Goal: Communication & Community: Answer question/provide support

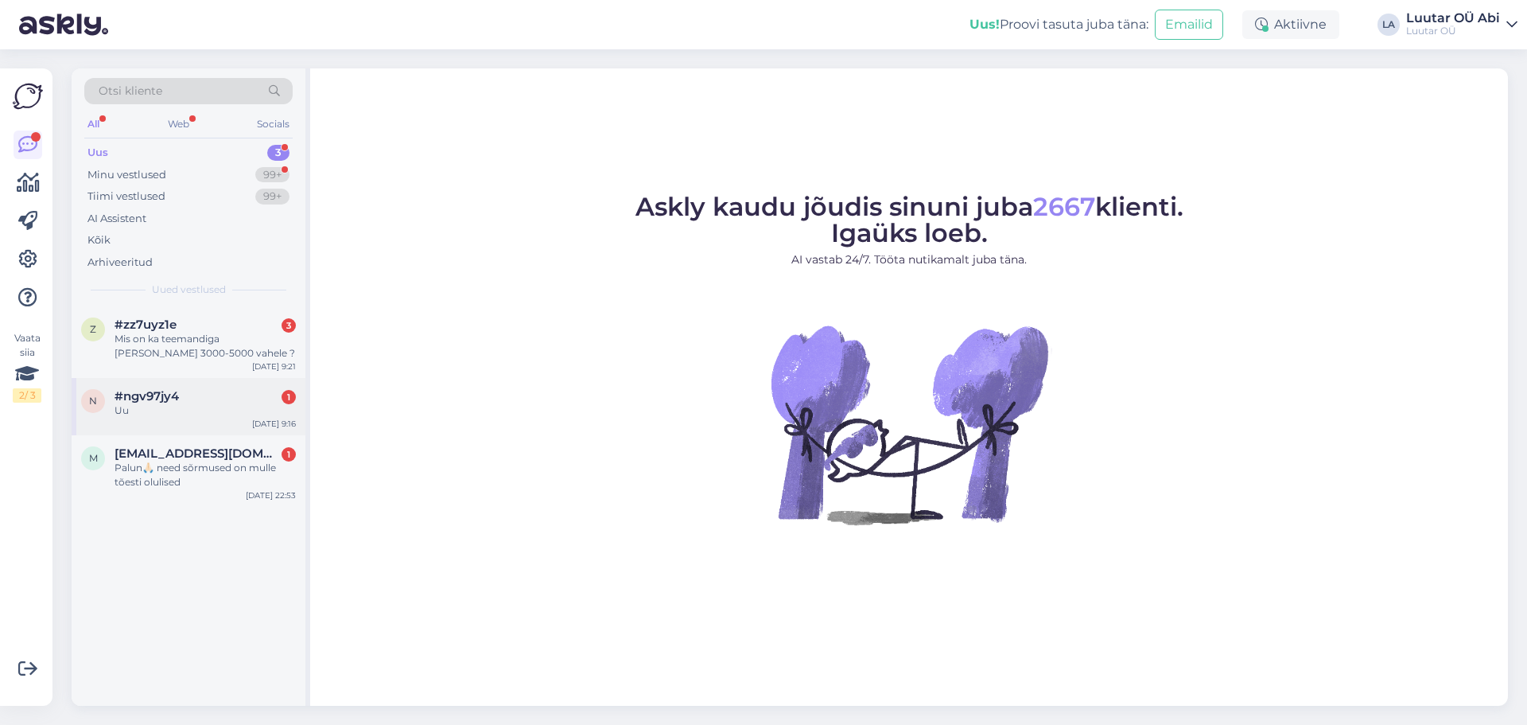
click at [263, 411] on div "Uu" at bounding box center [205, 410] width 181 height 14
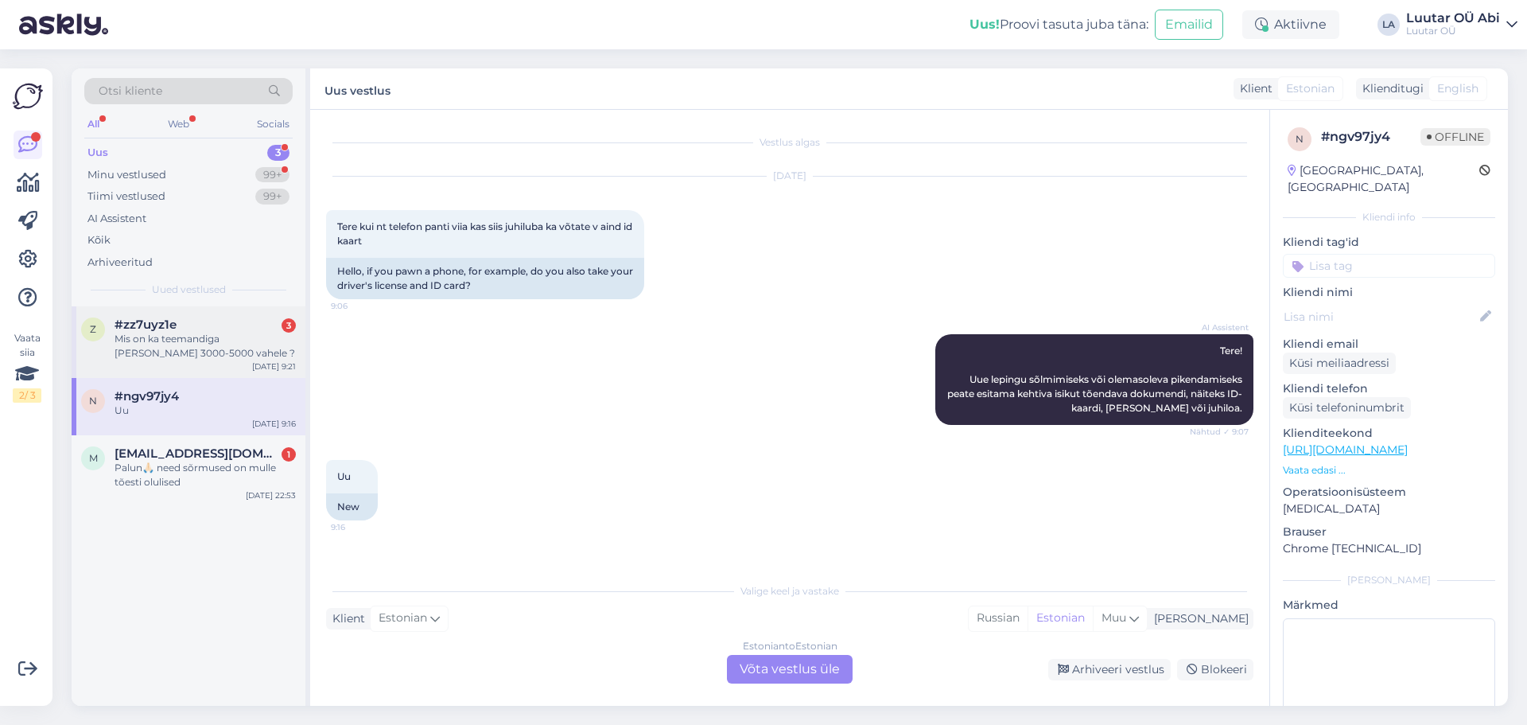
click at [162, 327] on span "#zz7uyz1e" at bounding box center [146, 324] width 62 height 14
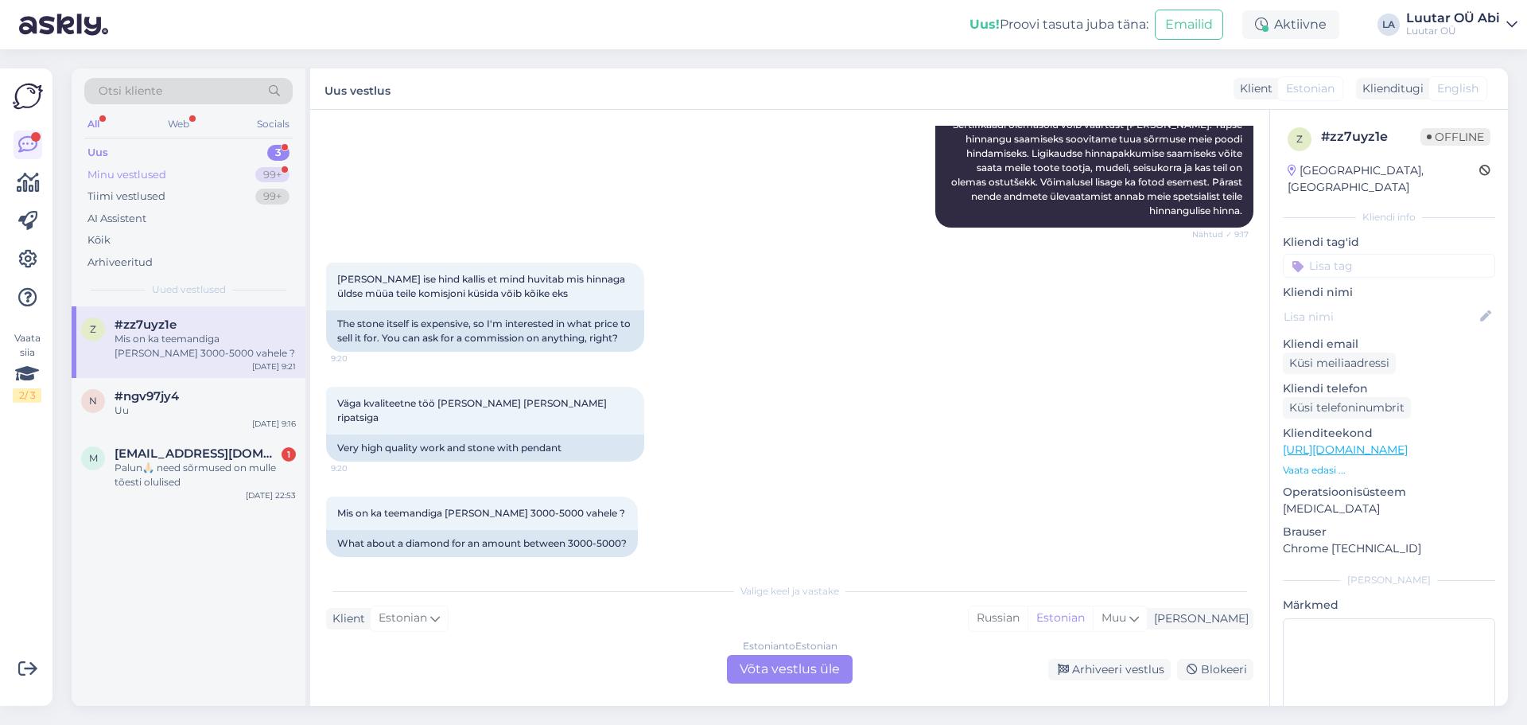
click at [189, 174] on div "Minu vestlused 99+" at bounding box center [188, 175] width 208 height 22
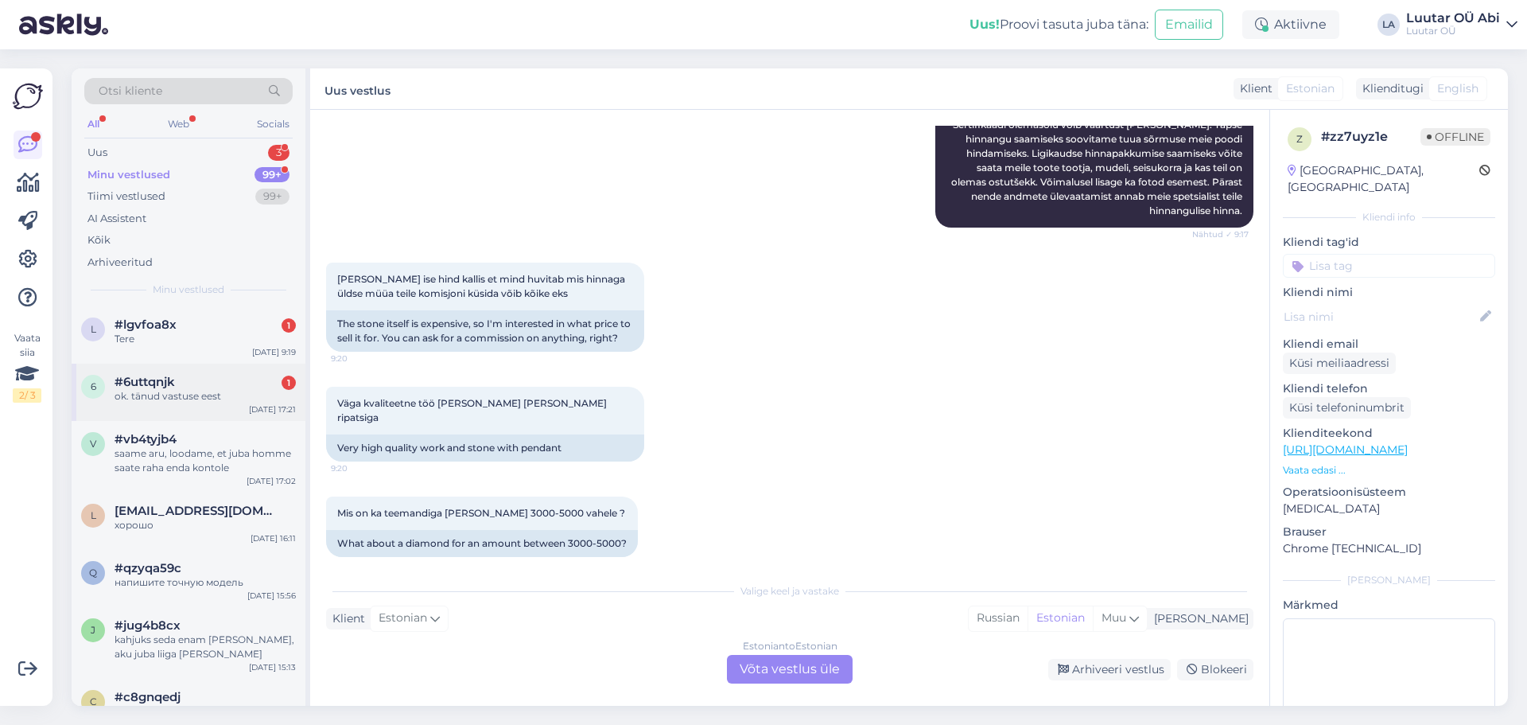
click at [240, 409] on div "6 #6uttqnjk 1 ok. tänud vastuse eest [DATE] 17:21" at bounding box center [189, 392] width 234 height 57
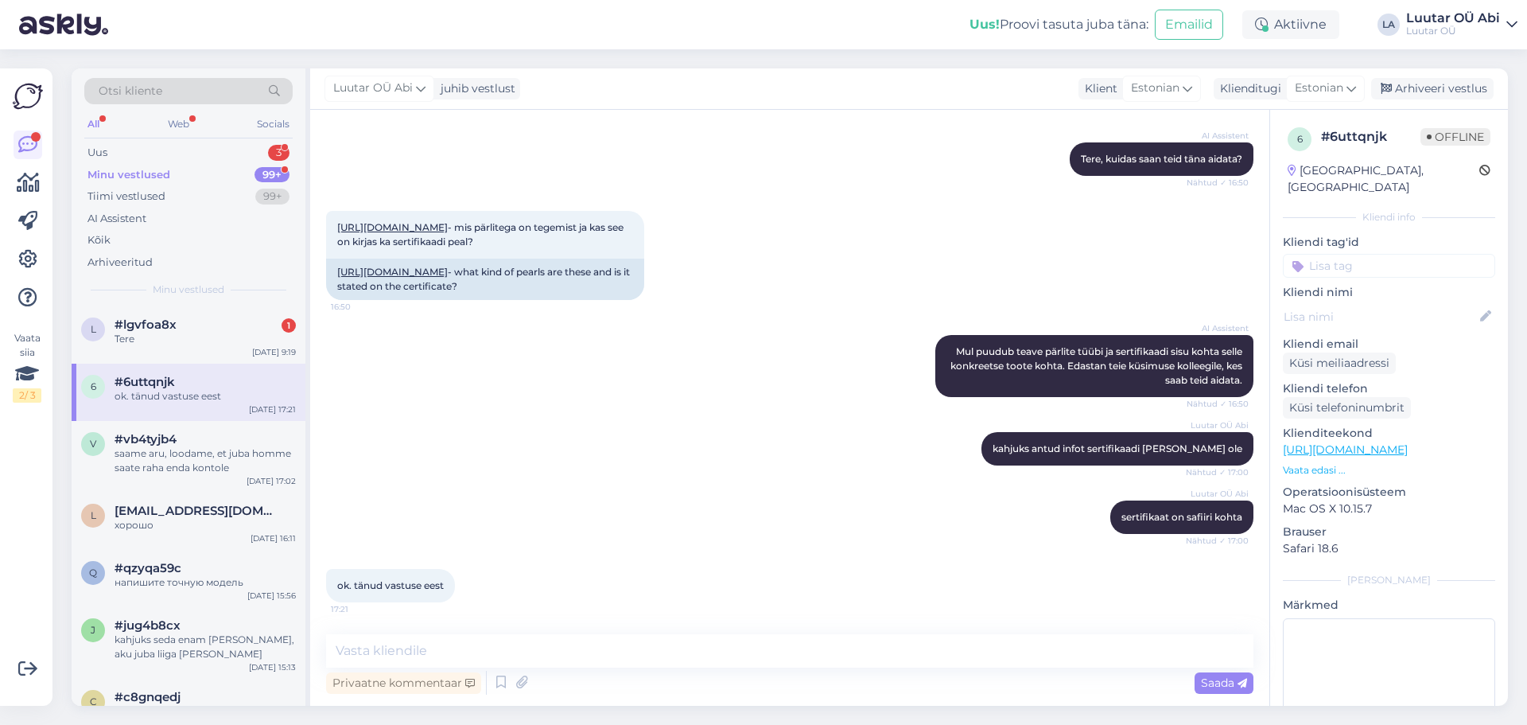
click at [544, 393] on div "AI Assistent Mul puudub teave pärlite tüübi ja sertifikaadi sisu kohta selle ko…" at bounding box center [790, 365] width 928 height 97
click at [204, 340] on div "Tere" at bounding box center [205, 339] width 181 height 14
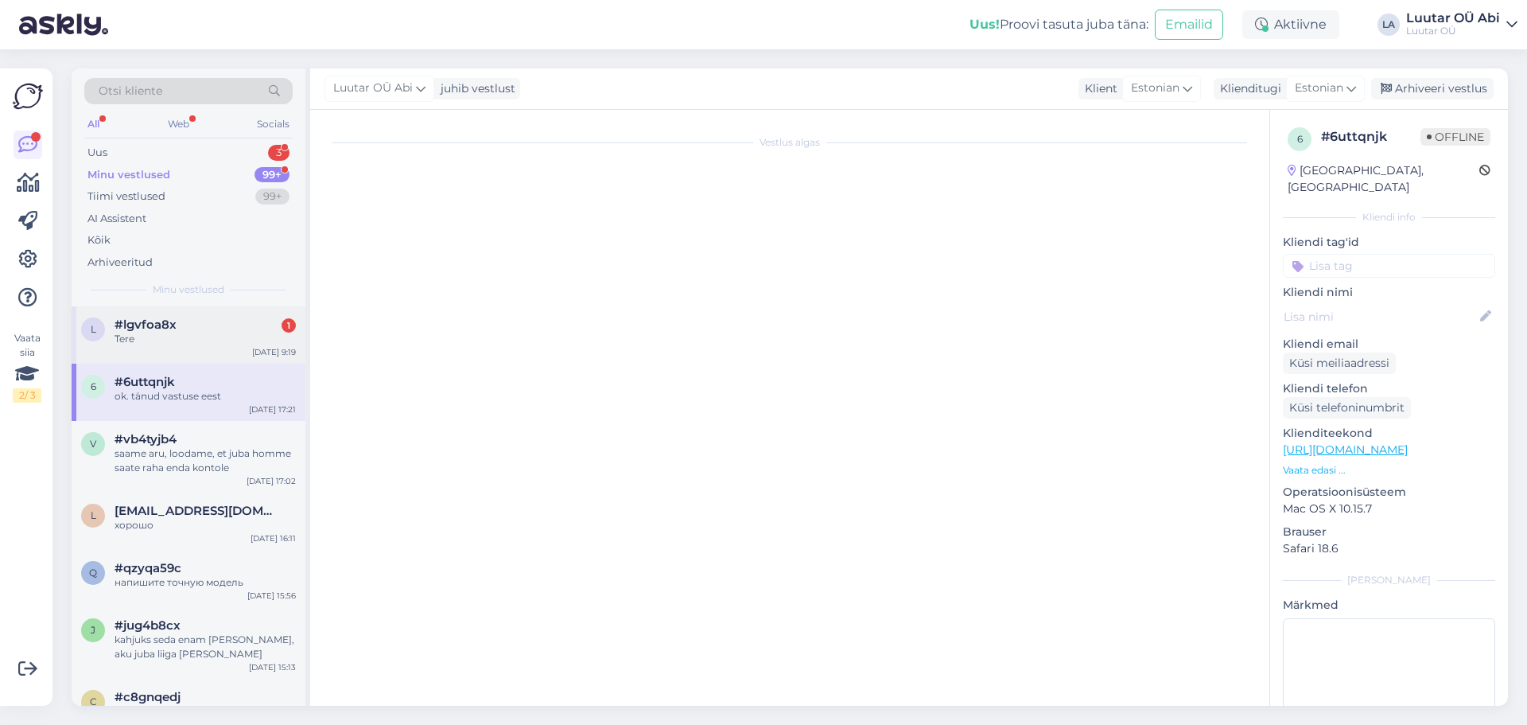
scroll to position [4212, 0]
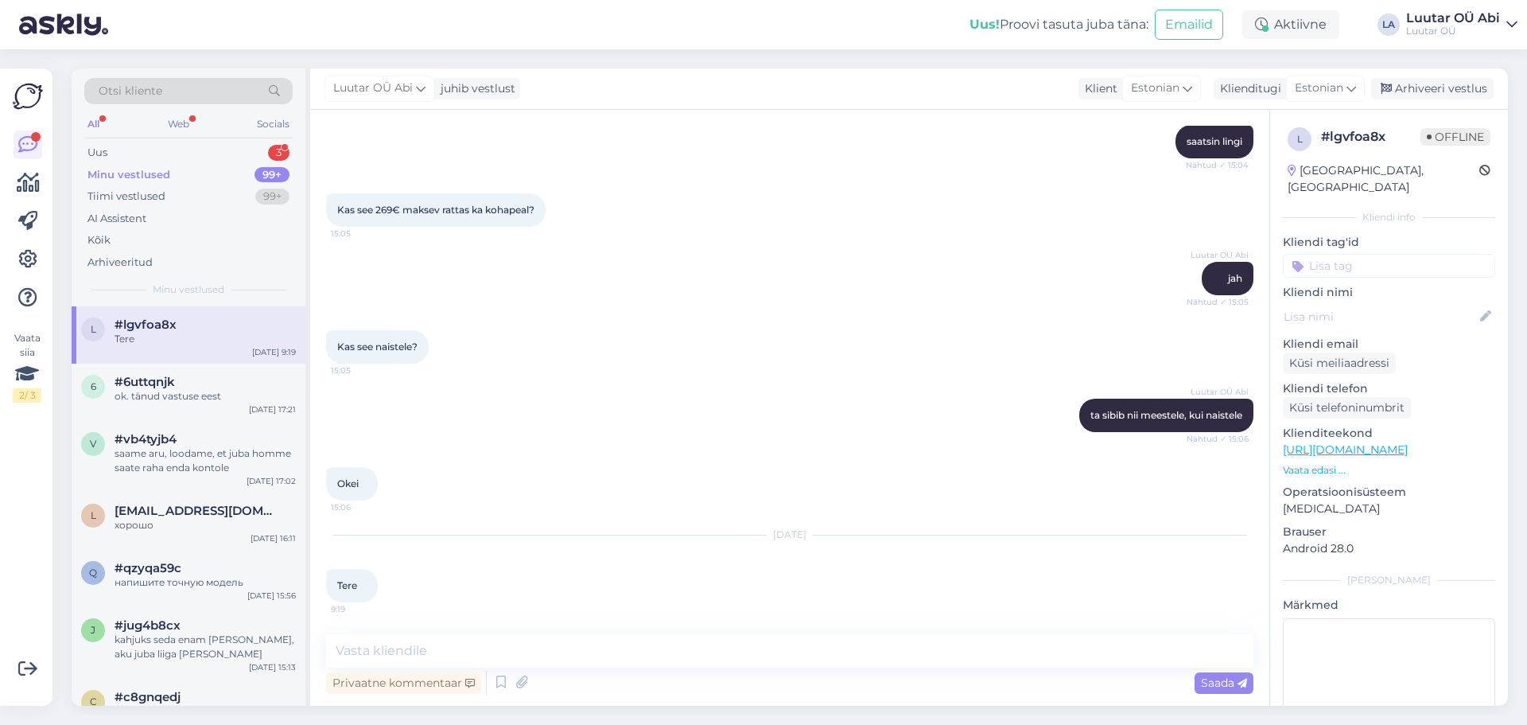
click at [775, 396] on div "Luutar OÜ Abi ta sibib nii meestele, kui naistele Nähtud ✓ 15:06" at bounding box center [790, 415] width 928 height 68
click at [189, 145] on div "Uus 3" at bounding box center [188, 153] width 208 height 22
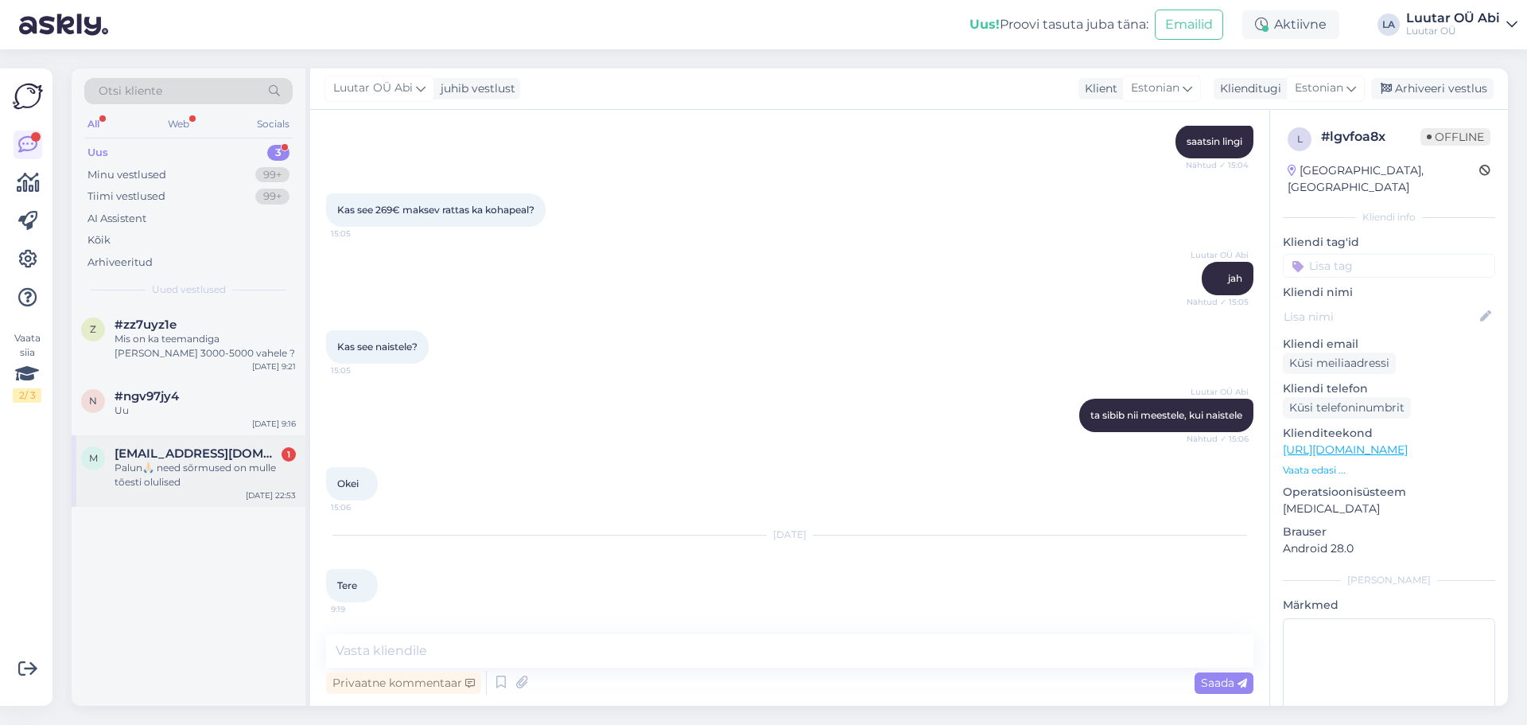
click at [228, 452] on span "[EMAIL_ADDRESS][DOMAIN_NAME]" at bounding box center [197, 453] width 165 height 14
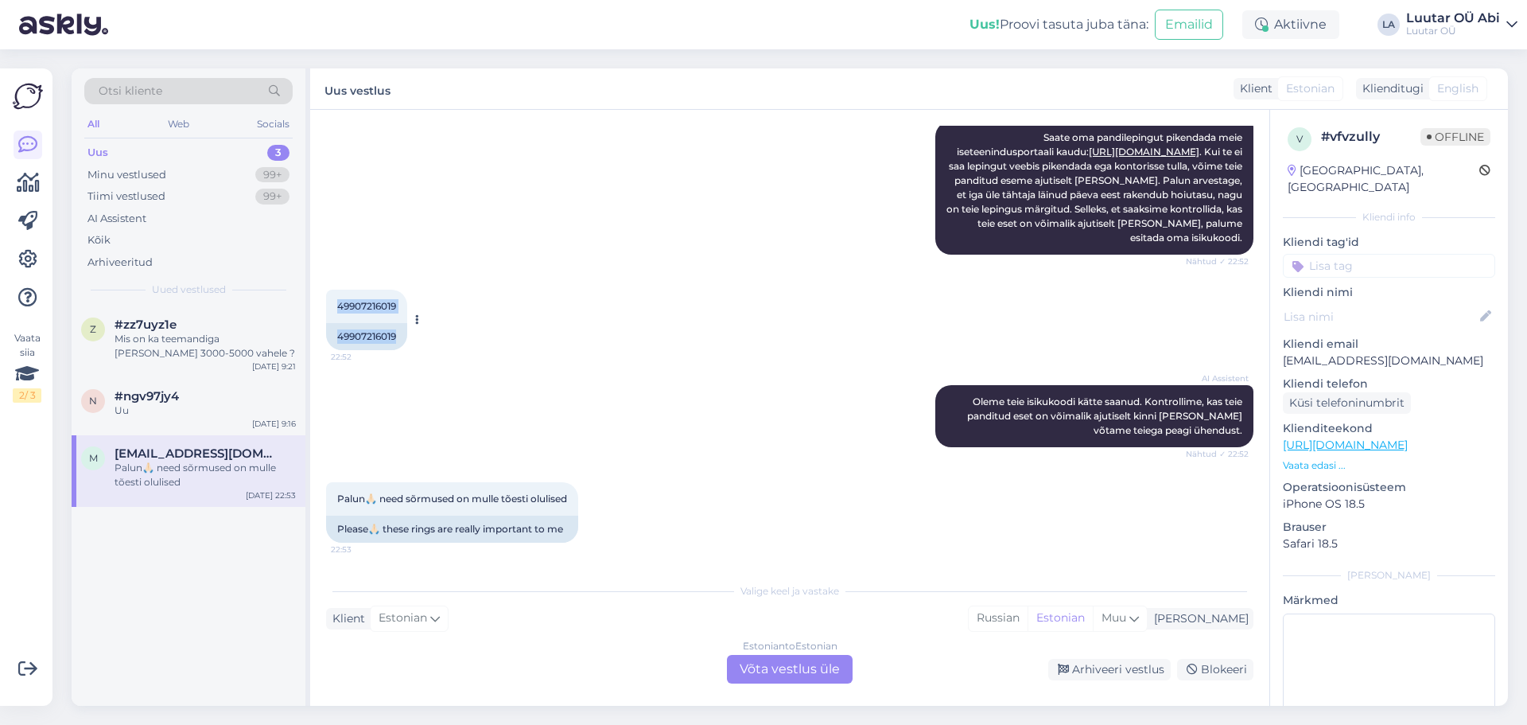
drag, startPoint x: 335, startPoint y: 306, endPoint x: 410, endPoint y: 306, distance: 74.8
click at [407, 306] on div "49907216019 22:52 49907216019" at bounding box center [366, 320] width 81 height 60
drag, startPoint x: 397, startPoint y: 305, endPoint x: 496, endPoint y: 280, distance: 101.7
click at [496, 280] on div "49907216019 22:52 49907216019" at bounding box center [790, 319] width 928 height 95
drag, startPoint x: 331, startPoint y: 304, endPoint x: 398, endPoint y: 301, distance: 66.9
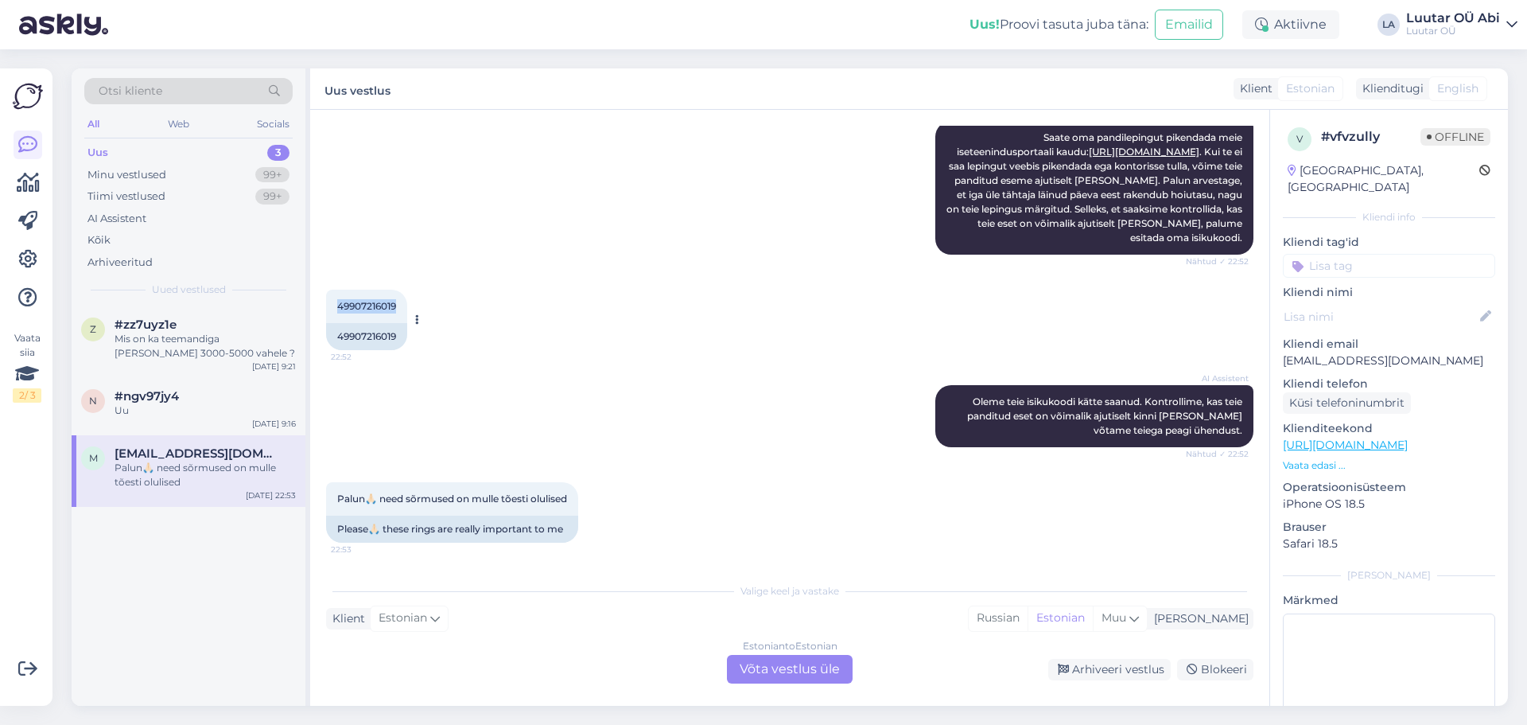
click at [398, 301] on div "49907216019 22:52" at bounding box center [366, 306] width 81 height 33
copy span "49907216019"
click at [825, 665] on div "Estonian to Estonian Võta vestlus üle" at bounding box center [790, 669] width 126 height 29
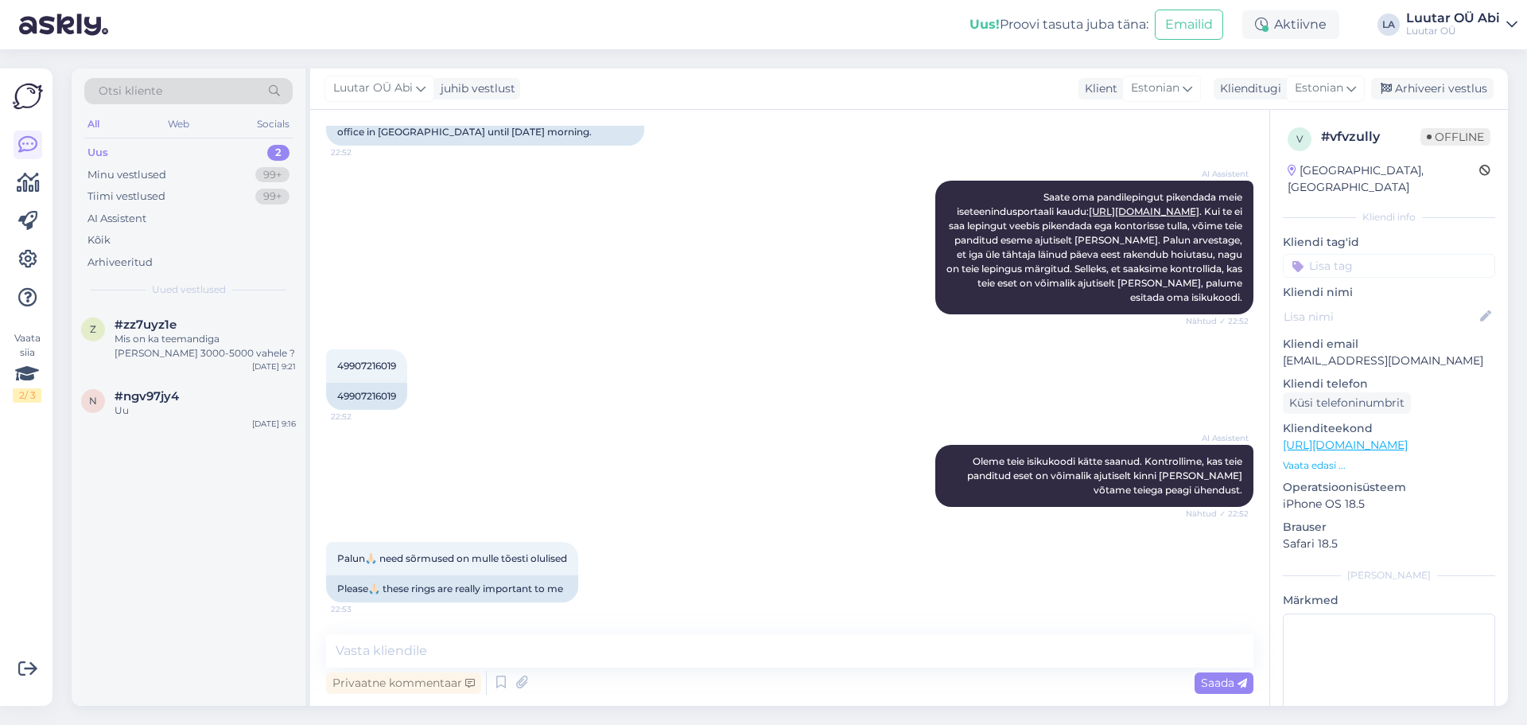
scroll to position [360, 0]
click at [765, 657] on textarea at bounding box center [790, 650] width 928 height 33
type textarea "Tere!"
drag, startPoint x: 765, startPoint y: 658, endPoint x: 449, endPoint y: 405, distance: 405.3
click at [422, 271] on div "AI Assistent Saate oma pandilepingut pikendada meie iseteenindusportaali kaudu:…" at bounding box center [790, 247] width 928 height 169
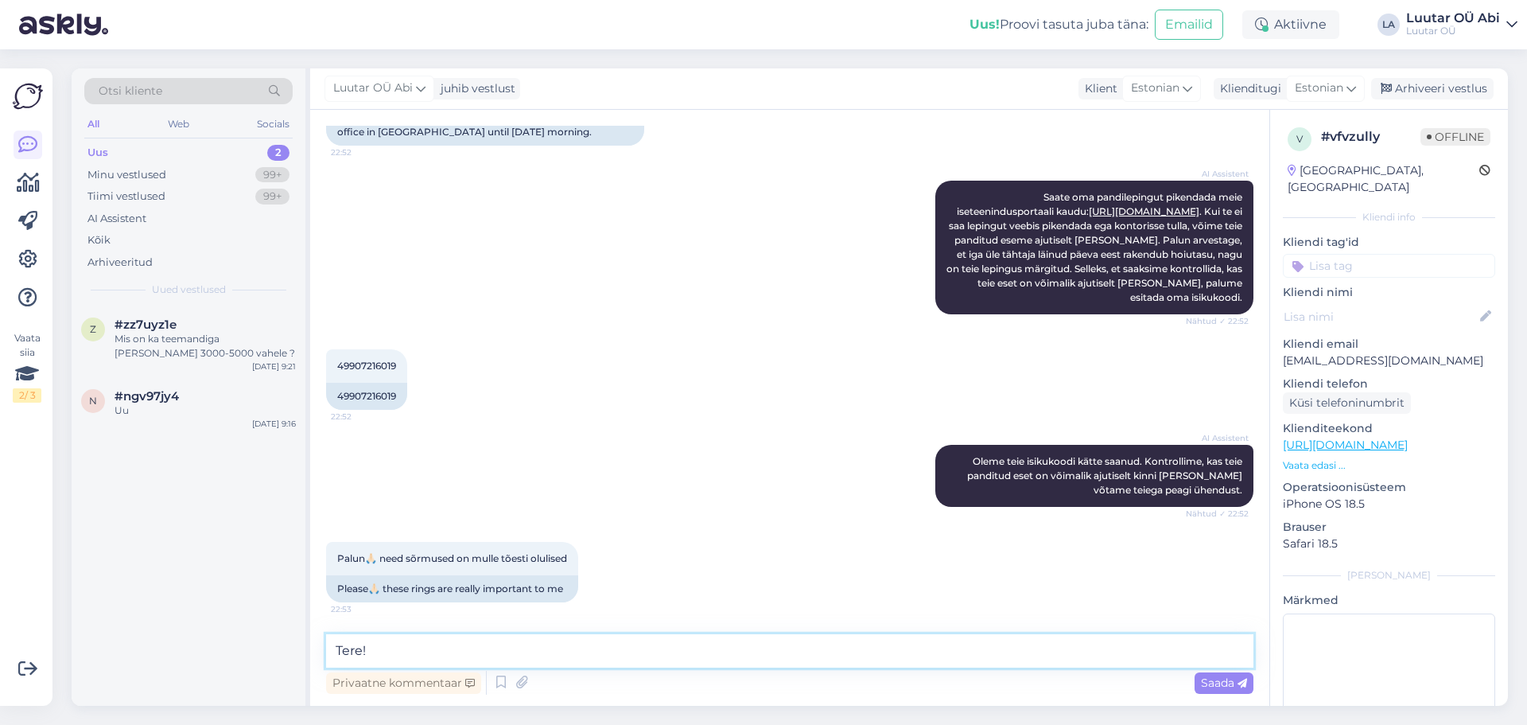
click at [383, 648] on textarea "Tere!" at bounding box center [790, 650] width 928 height 33
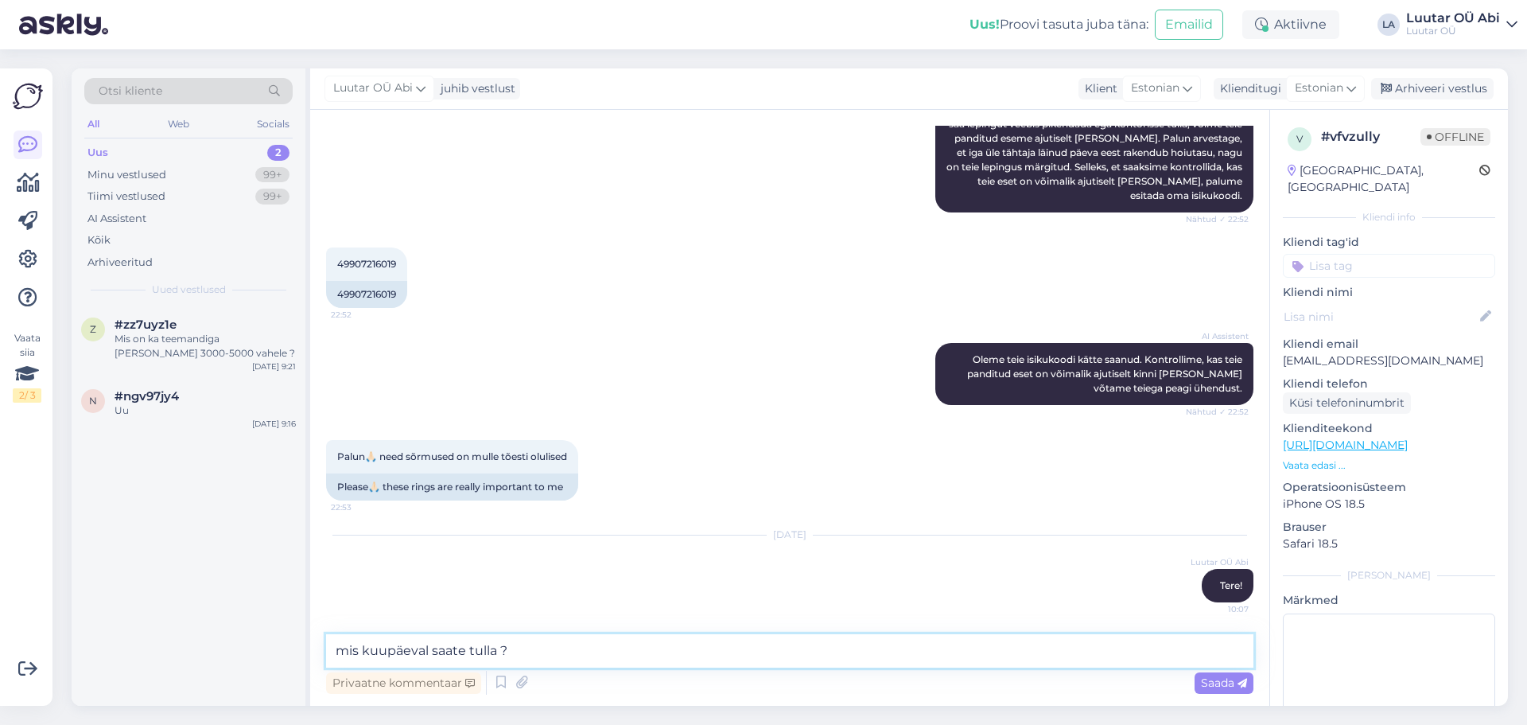
type textarea "mis kuupäeval saate tulla ?"
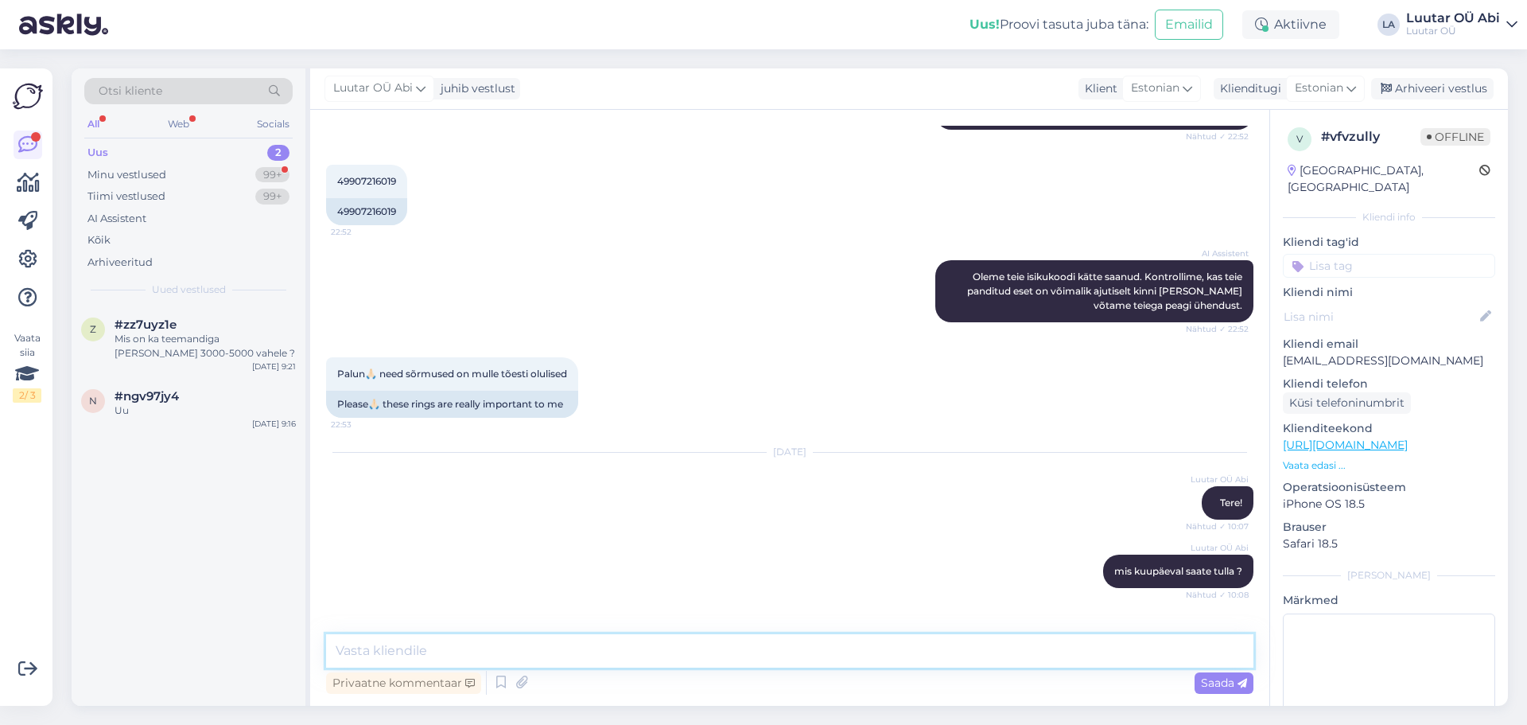
scroll to position [599, 0]
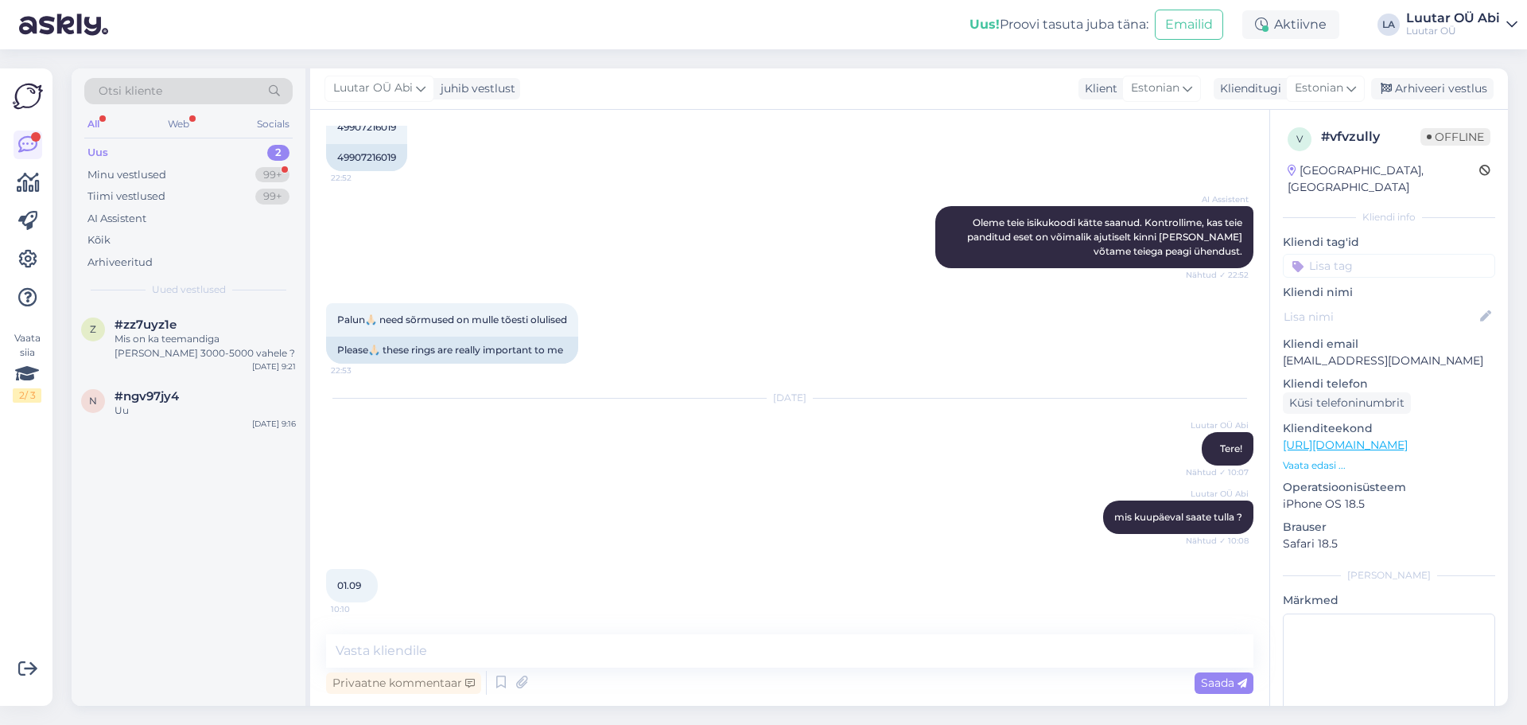
click at [608, 433] on div "[DATE] Luutar OÜ Abi Tere! Nähtud ✓ 10:07" at bounding box center [790, 432] width 928 height 102
click at [537, 662] on textarea at bounding box center [790, 650] width 928 height 33
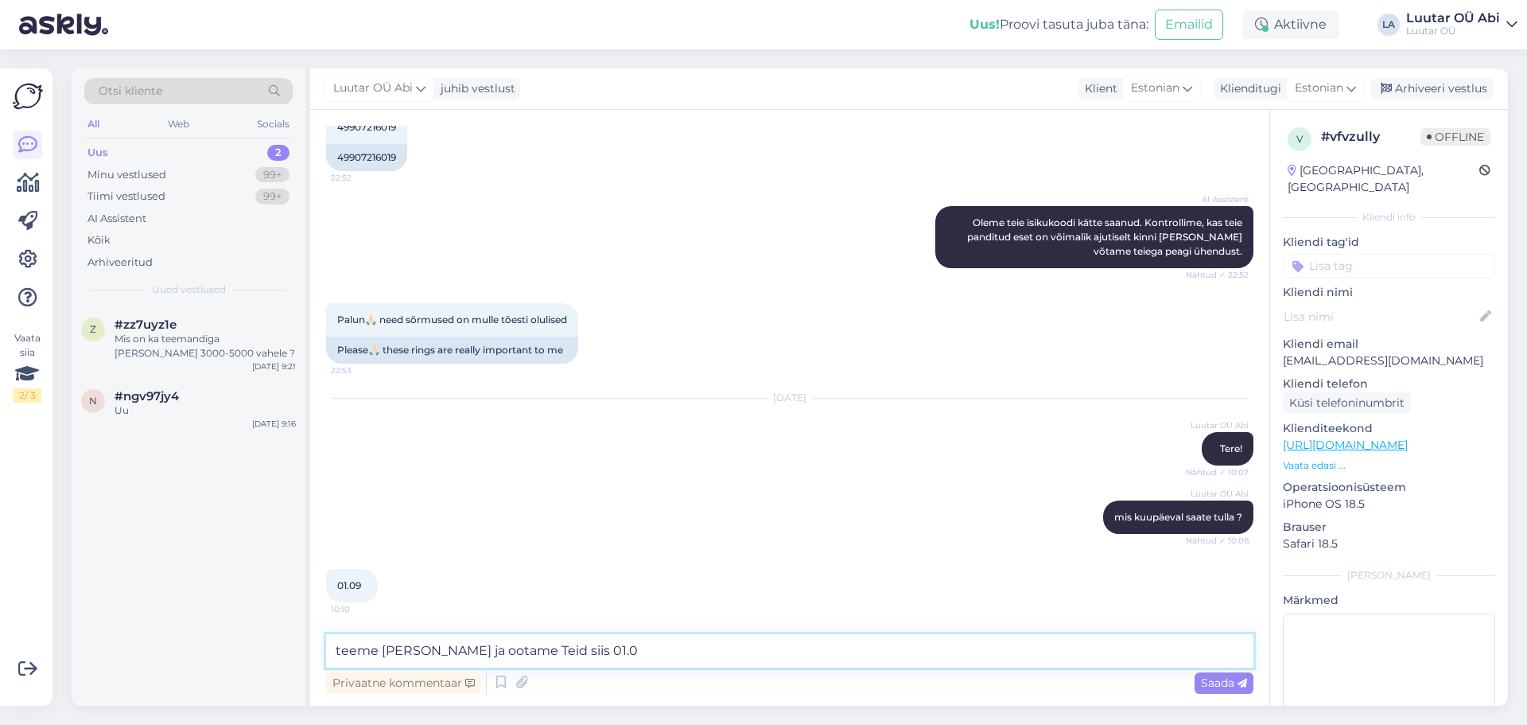
type textarea "teeme [PERSON_NAME] ja ootame Teid siis 01.09"
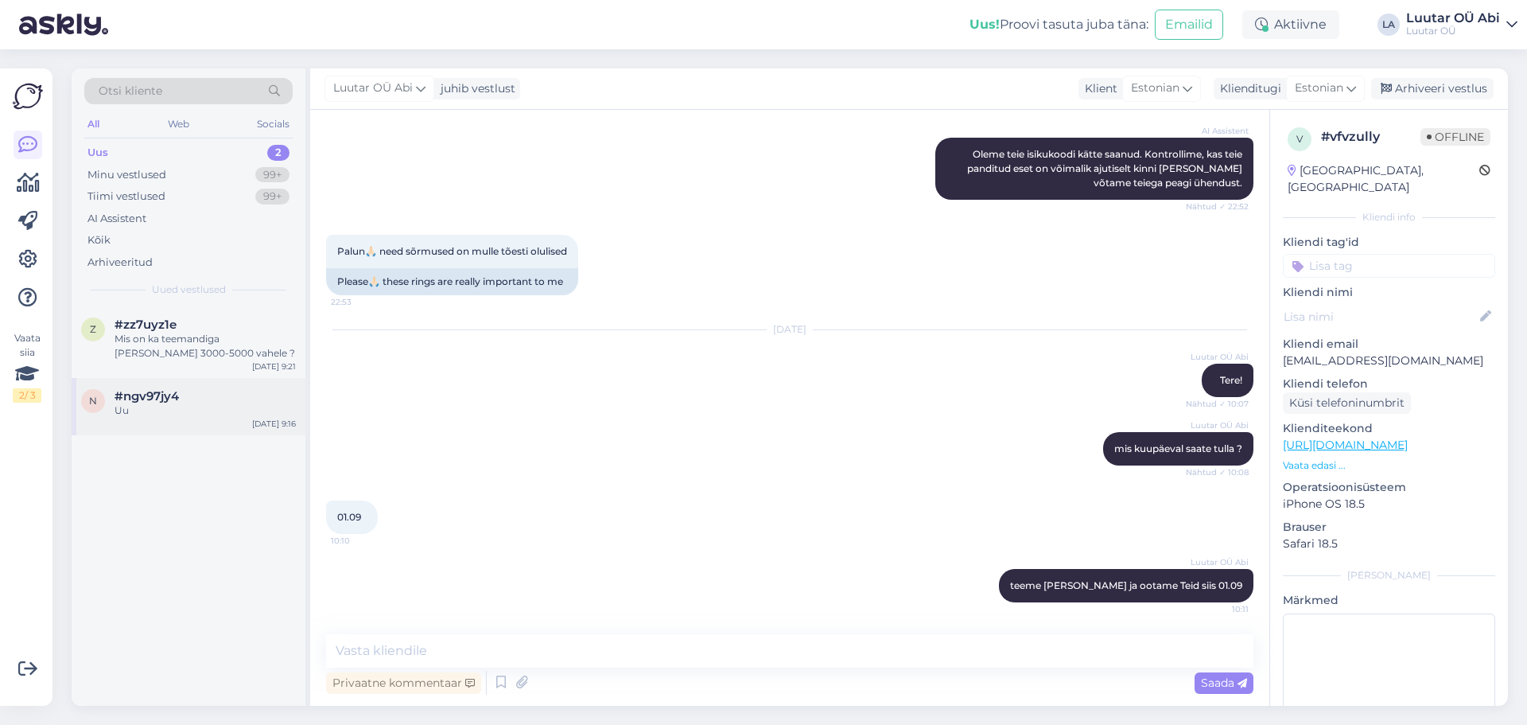
click at [174, 409] on div "Uu" at bounding box center [205, 410] width 181 height 14
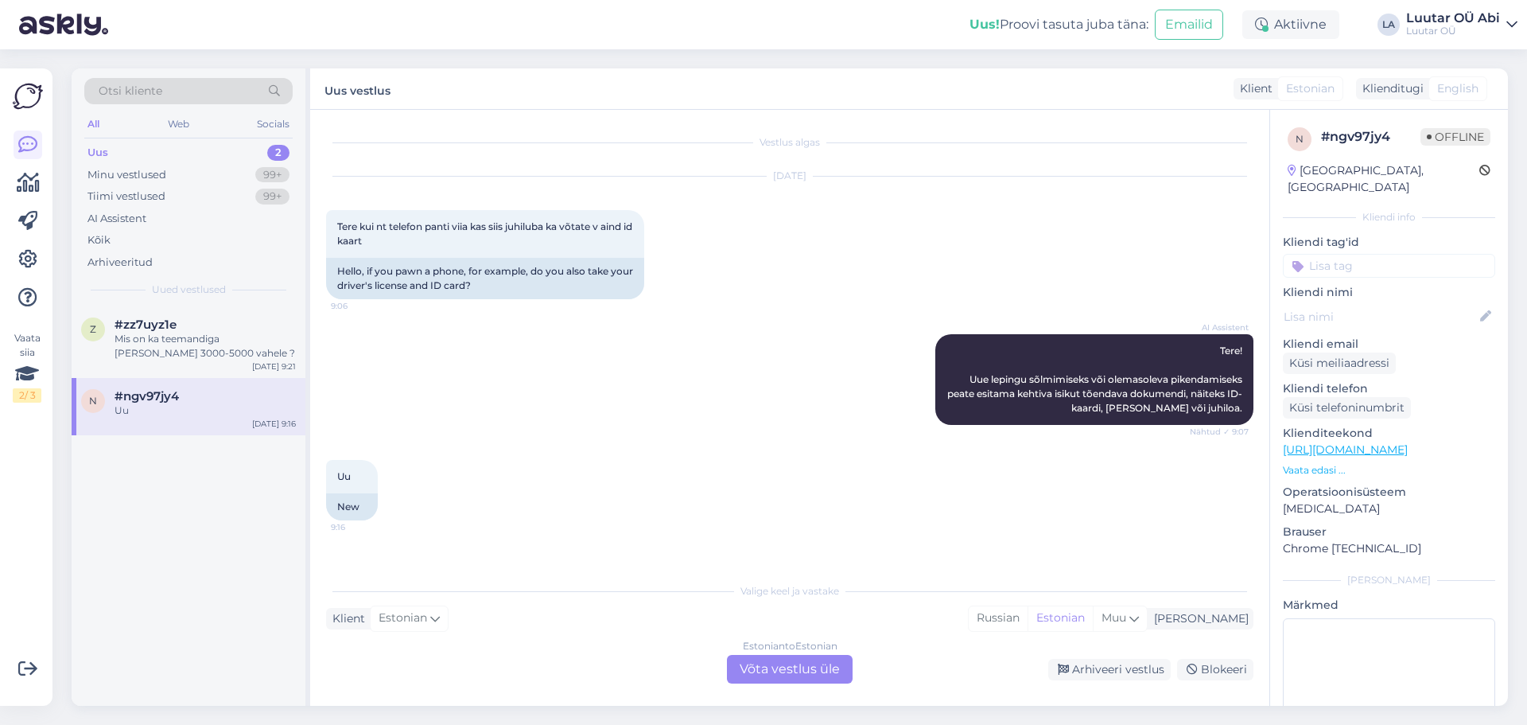
click at [796, 679] on div "Estonian to Estonian Võta vestlus üle" at bounding box center [790, 669] width 126 height 29
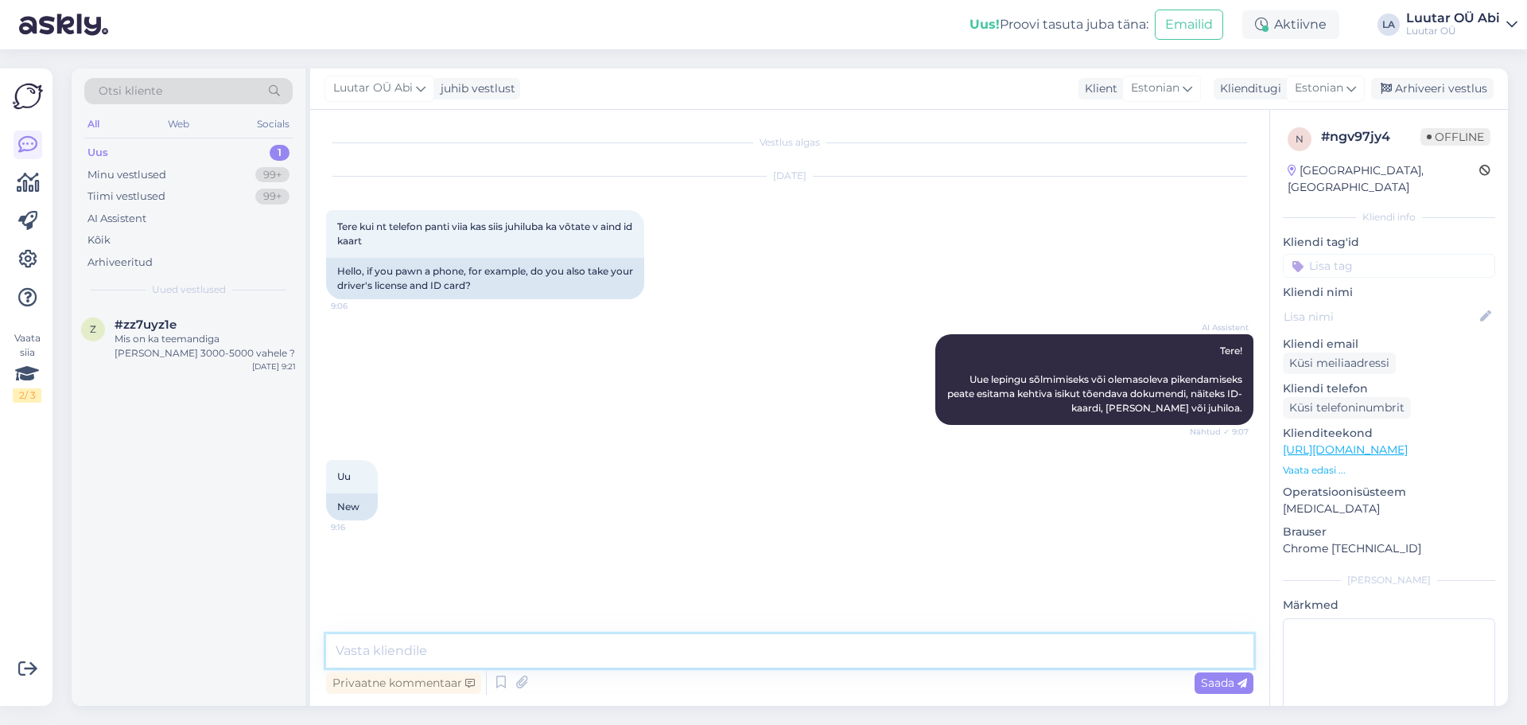
click at [727, 644] on textarea at bounding box center [790, 650] width 928 height 33
type textarea "kui juhiluba on kehtiv siis sobib ka see"
click at [212, 330] on div "#zz7uyz1e" at bounding box center [205, 324] width 181 height 14
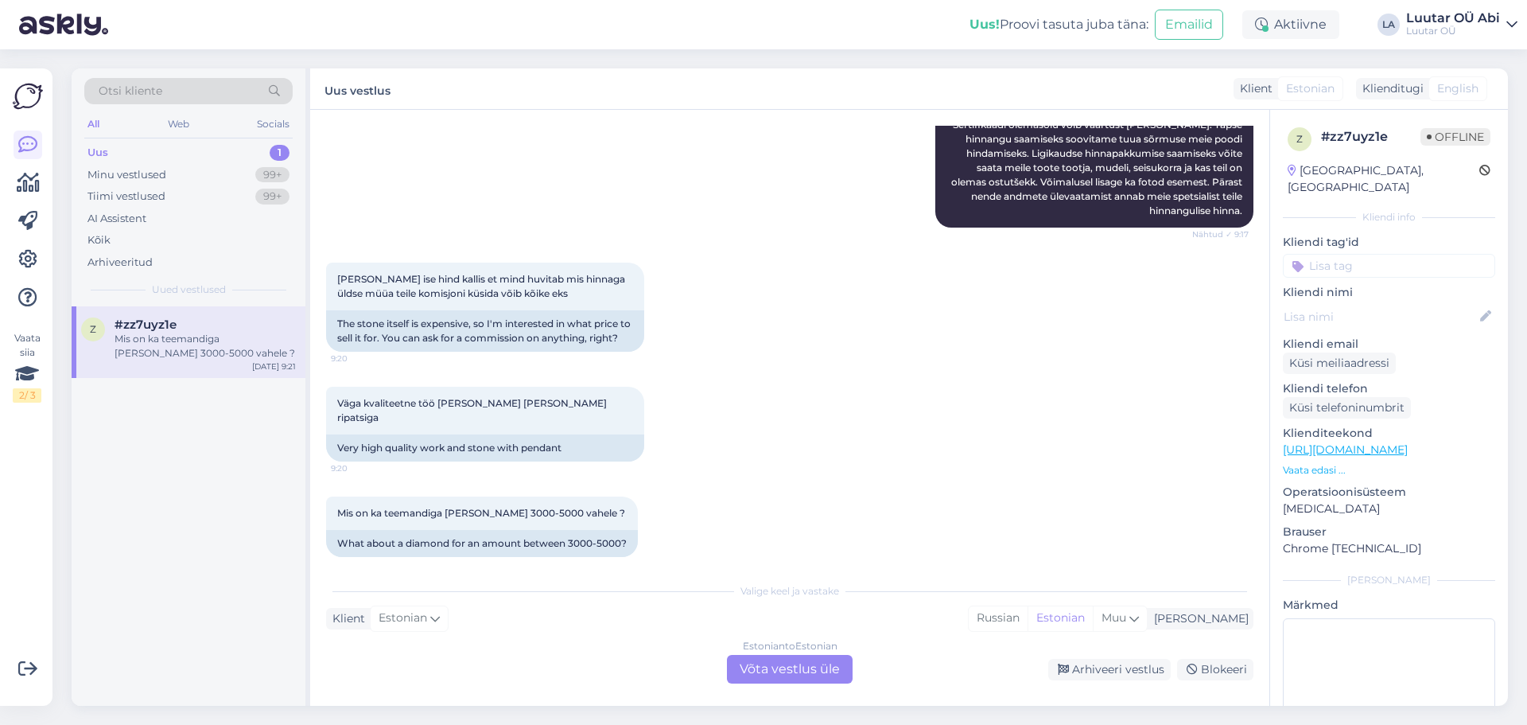
click at [642, 138] on div "AI Assistent Tere! Sõrmuse väärtus sõltub selle metalli puhtusest, kaalust [PER…" at bounding box center [790, 132] width 928 height 226
click at [190, 177] on div "Minu vestlused 99+" at bounding box center [188, 175] width 208 height 22
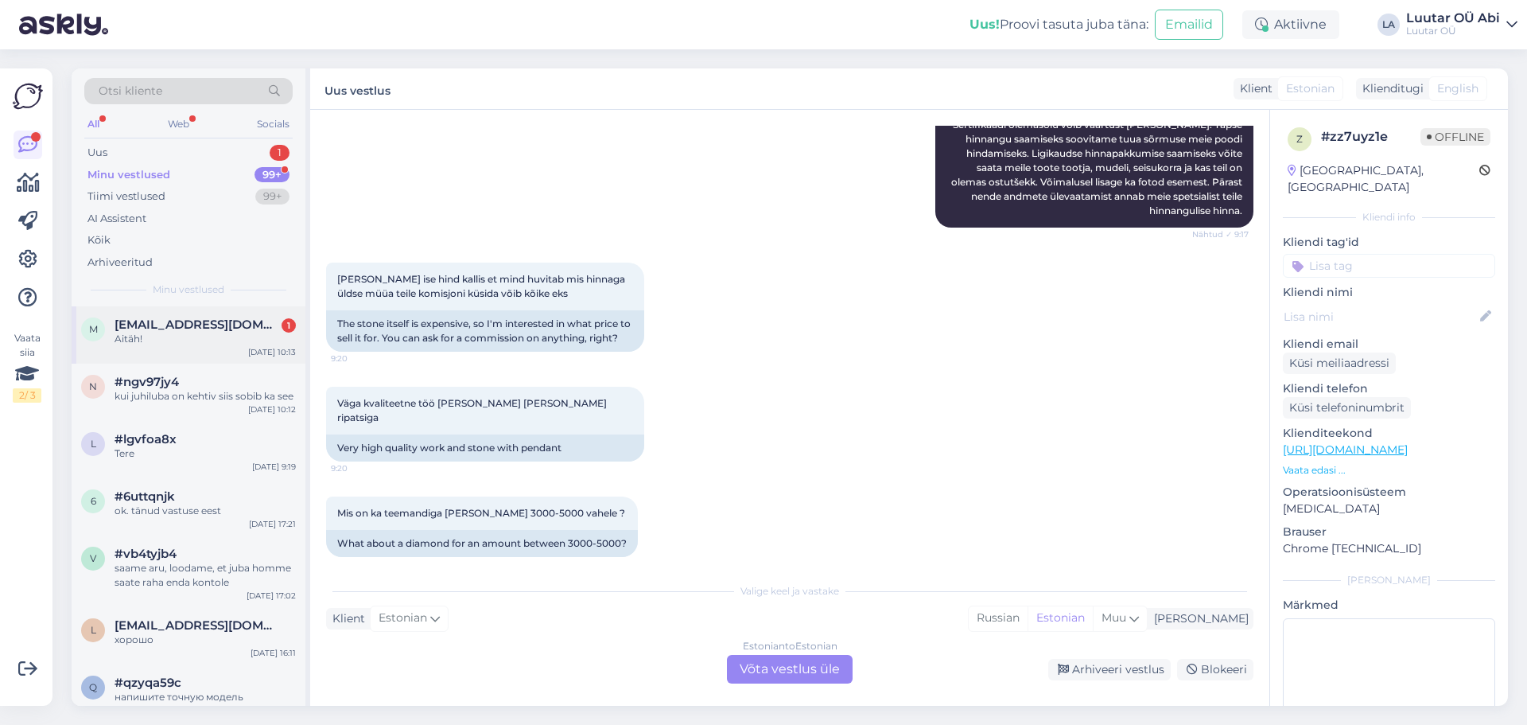
click at [220, 346] on div "m [EMAIL_ADDRESS][DOMAIN_NAME] 1 Aitäh! [DATE] 10:13" at bounding box center [189, 334] width 234 height 57
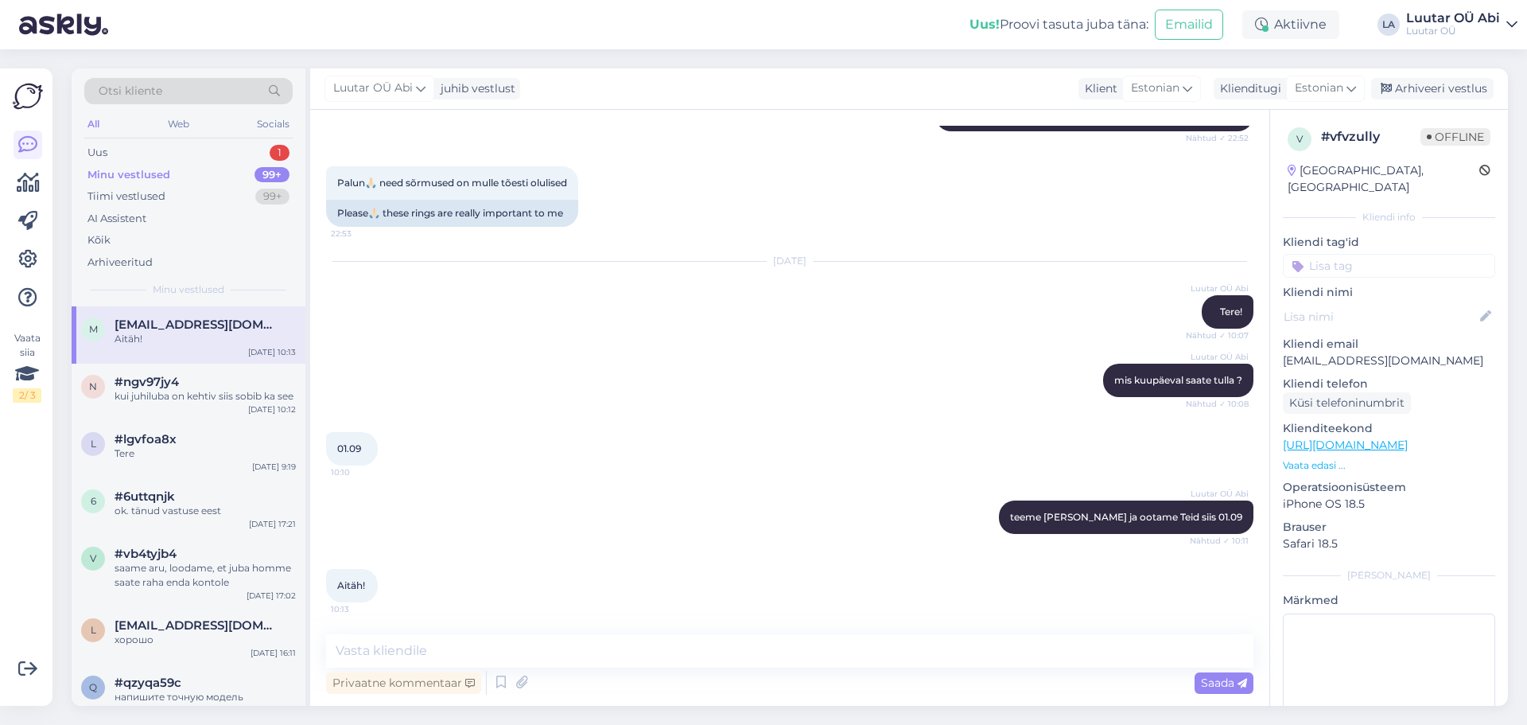
click at [640, 348] on div "[PERSON_NAME] OÜ [PERSON_NAME] mis kuupäeval saate tulla ? Nähtud ✓ 10:08" at bounding box center [790, 380] width 928 height 68
click at [540, 644] on textarea at bounding box center [790, 650] width 928 height 33
type textarea "Kena päeva, Teile!"
